Goal: Navigation & Orientation: Understand site structure

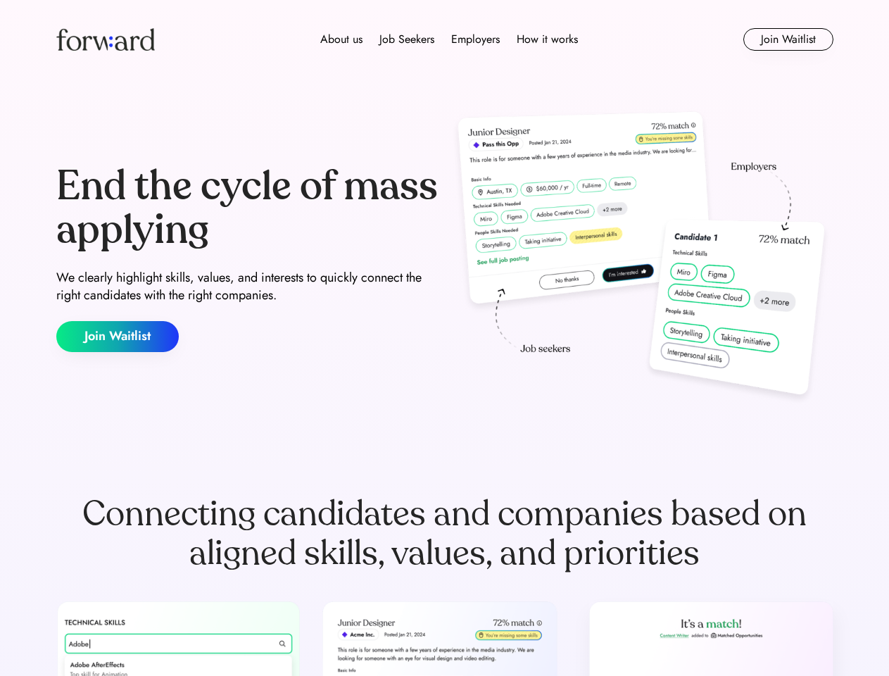
click at [444, 338] on div "End the cycle of mass applying We clearly highlight skills, values, and interes…" at bounding box center [444, 258] width 777 height 303
click at [445, 39] on div "About us Job Seekers Employers How it works" at bounding box center [449, 39] width 555 height 17
click at [106, 39] on img at bounding box center [105, 39] width 99 height 23
click at [449, 39] on div "About us Job Seekers Employers How it works" at bounding box center [449, 39] width 555 height 17
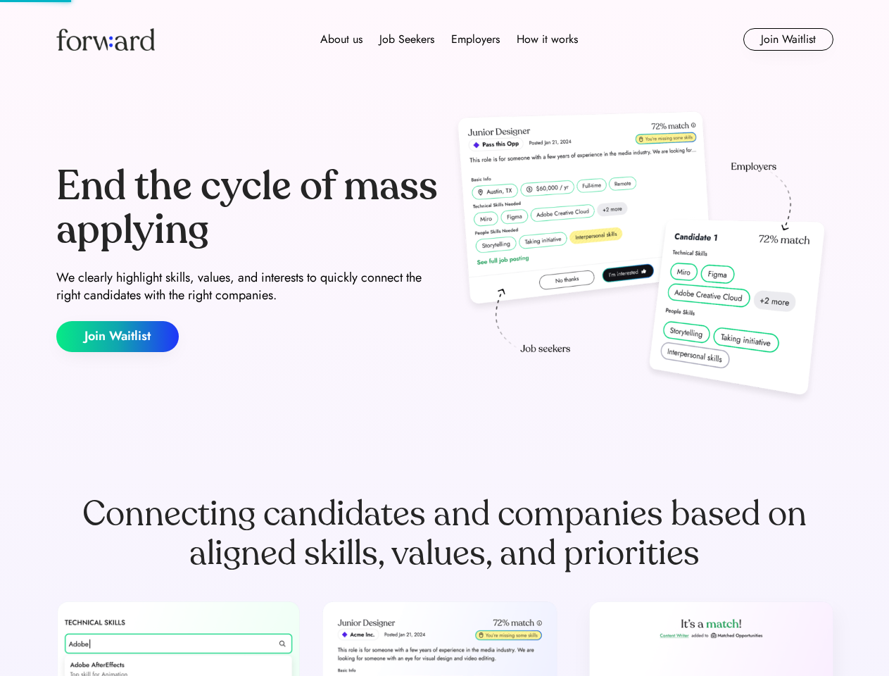
click at [341, 39] on div "About us" at bounding box center [341, 39] width 42 height 17
click at [407, 39] on div "Job Seekers" at bounding box center [406, 39] width 55 height 17
click at [475, 39] on div "Employers" at bounding box center [475, 39] width 49 height 17
click at [546, 39] on div "How it works" at bounding box center [547, 39] width 61 height 17
click at [788, 39] on button "Join Waitlist" at bounding box center [788, 39] width 90 height 23
